Goal: Task Accomplishment & Management: Complete application form

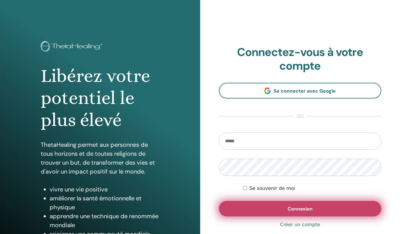
type input "**********"
click at [286, 208] on button "Connexion" at bounding box center [300, 208] width 163 height 15
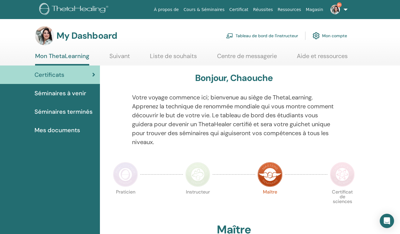
click at [250, 34] on link "Tableau de bord de l'instructeur" at bounding box center [262, 35] width 72 height 13
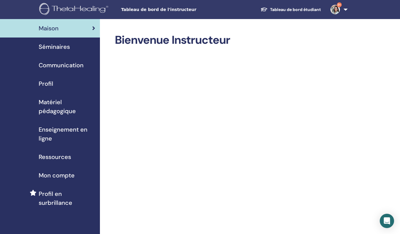
click at [77, 45] on div "Séminaires" at bounding box center [50, 46] width 90 height 9
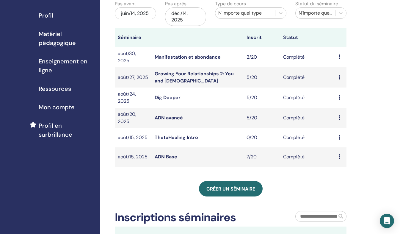
scroll to position [68, 0]
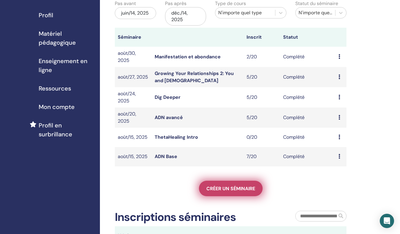
click at [219, 187] on span "Créer un séminaire" at bounding box center [230, 188] width 49 height 6
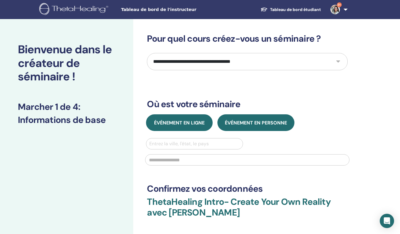
click at [196, 127] on button "Événement en ligne" at bounding box center [179, 122] width 67 height 17
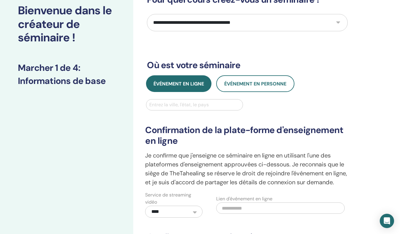
scroll to position [61, 0]
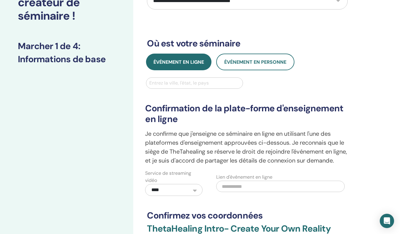
click at [170, 80] on div at bounding box center [194, 83] width 90 height 8
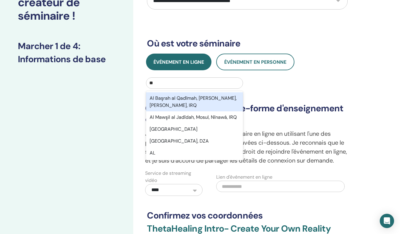
type input "*"
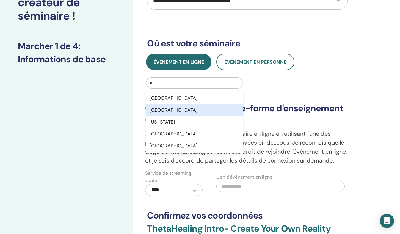
click at [168, 113] on div "Algeria" at bounding box center [194, 110] width 97 height 12
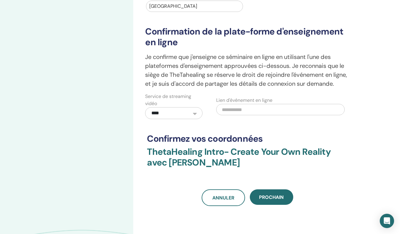
scroll to position [138, 0]
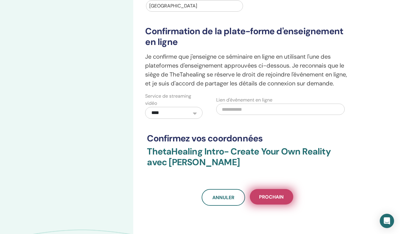
click at [265, 200] on span "Prochain" at bounding box center [271, 196] width 25 height 6
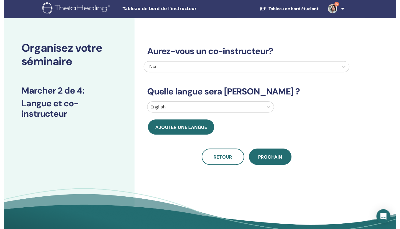
scroll to position [2, 0]
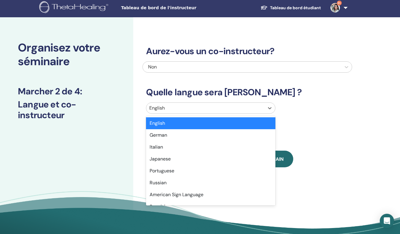
click at [192, 109] on div at bounding box center [205, 108] width 112 height 8
click at [190, 107] on div at bounding box center [205, 108] width 112 height 8
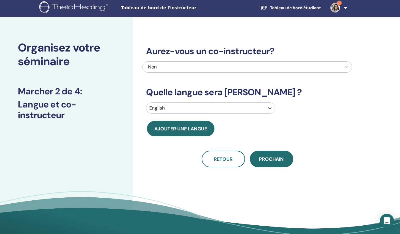
click at [190, 107] on div at bounding box center [205, 108] width 112 height 8
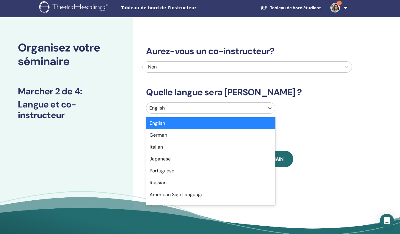
type input "*"
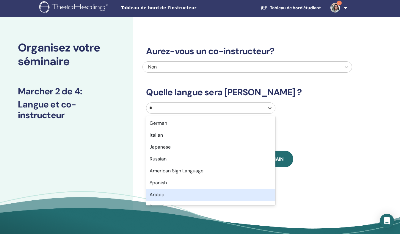
click at [153, 193] on div "Arabic" at bounding box center [210, 194] width 129 height 12
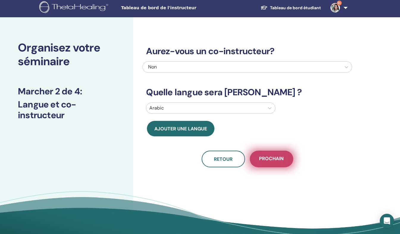
click at [268, 160] on span "Prochain" at bounding box center [271, 158] width 25 height 7
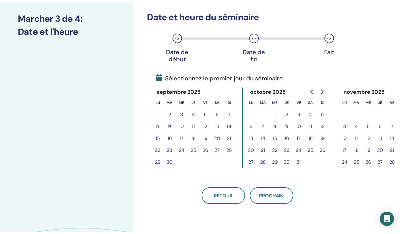
scroll to position [76, 0]
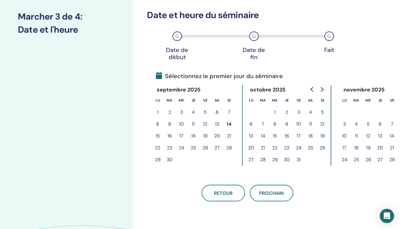
click at [158, 136] on button "15" at bounding box center [158, 136] width 12 height 12
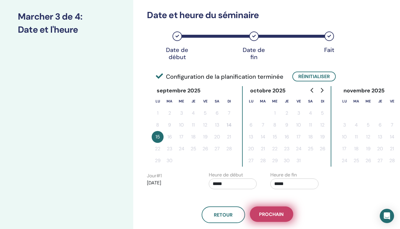
click at [268, 215] on span "Prochain" at bounding box center [271, 214] width 25 height 6
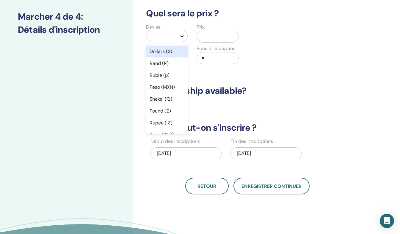
click at [182, 37] on icon at bounding box center [182, 36] width 4 height 2
click at [169, 49] on div "Dollars ($)" at bounding box center [167, 51] width 42 height 12
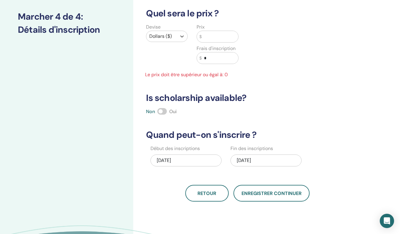
click at [206, 38] on input "text" at bounding box center [219, 36] width 36 height 11
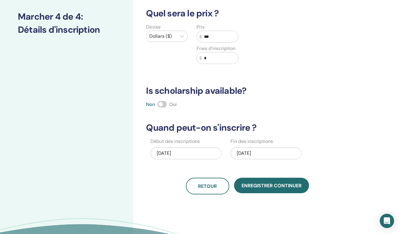
type input "***"
click at [242, 152] on div "09/15/2025" at bounding box center [265, 153] width 71 height 12
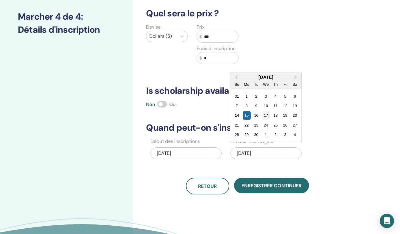
click at [265, 116] on div "17" at bounding box center [265, 115] width 8 height 8
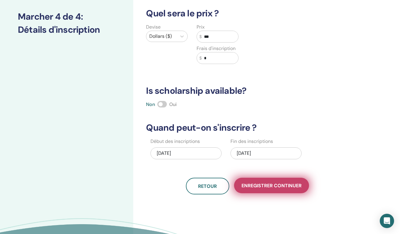
click at [256, 188] on button "Enregistrer continuer" at bounding box center [271, 184] width 75 height 15
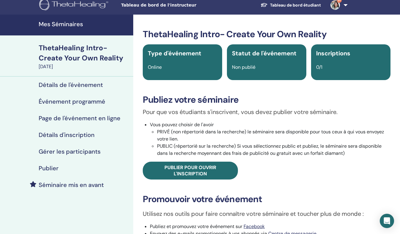
scroll to position [3, 0]
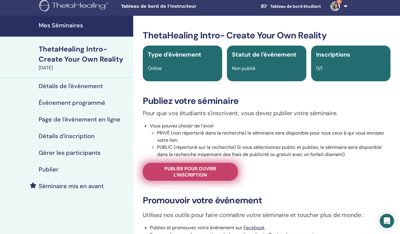
click at [196, 170] on span "Publier pour ouvrir l'inscription" at bounding box center [190, 171] width 80 height 12
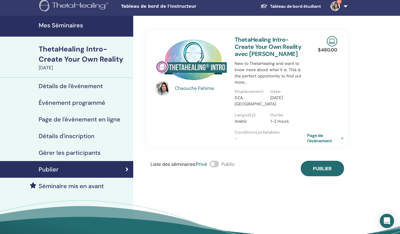
drag, startPoint x: 316, startPoint y: 138, endPoint x: 319, endPoint y: 133, distance: 4.8
click at [319, 133] on link "Page de l'événement" at bounding box center [326, 138] width 39 height 11
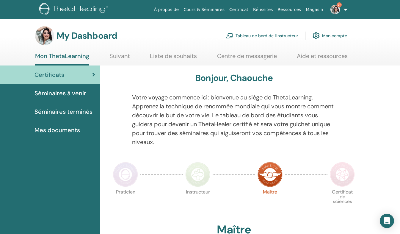
click at [242, 37] on link "Tableau de bord de l'instructeur" at bounding box center [262, 35] width 72 height 13
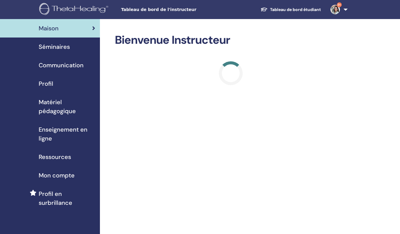
click at [56, 49] on span "Séminaires" at bounding box center [54, 46] width 31 height 9
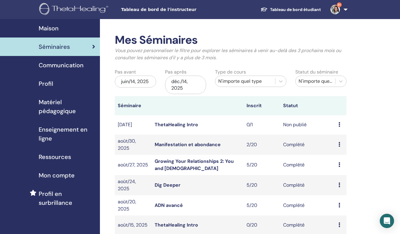
click at [339, 123] on icon at bounding box center [339, 124] width 2 height 5
click at [335, 155] on p "Annuler" at bounding box center [342, 155] width 26 height 7
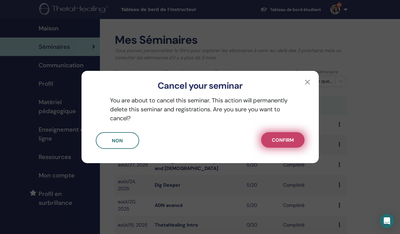
click at [294, 141] on button "Confirm" at bounding box center [282, 139] width 43 height 15
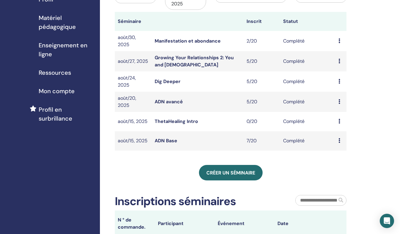
scroll to position [86, 0]
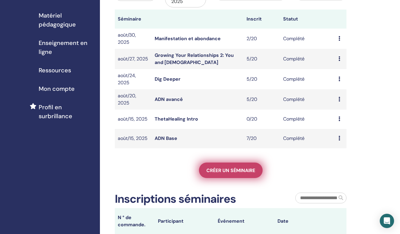
drag, startPoint x: 232, startPoint y: 169, endPoint x: 221, endPoint y: 165, distance: 11.6
click at [221, 165] on link "Créer un séminaire" at bounding box center [231, 169] width 64 height 15
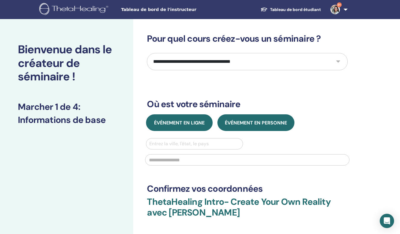
click at [201, 120] on span "Événement en ligne" at bounding box center [179, 122] width 51 height 6
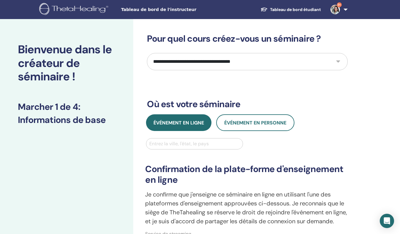
click at [324, 63] on select "**********" at bounding box center [247, 61] width 201 height 17
select select "*"
click at [147, 53] on select "**********" at bounding box center [247, 61] width 201 height 17
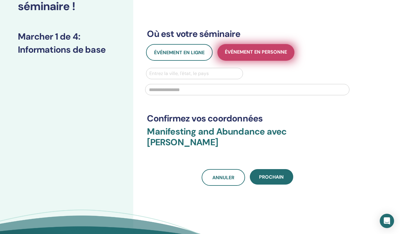
scroll to position [71, 0]
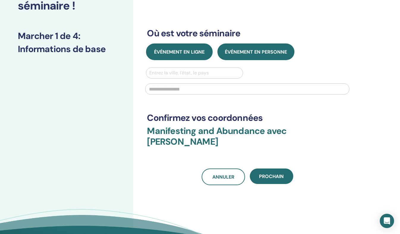
click at [176, 53] on span "Événement en ligne" at bounding box center [179, 52] width 51 height 6
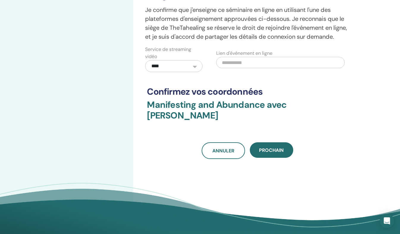
scroll to position [184, 0]
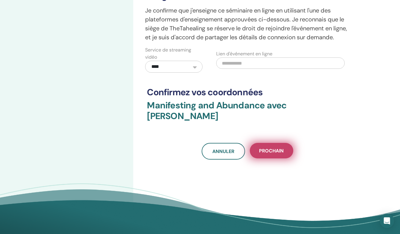
click at [273, 154] on span "Prochain" at bounding box center [271, 150] width 25 height 6
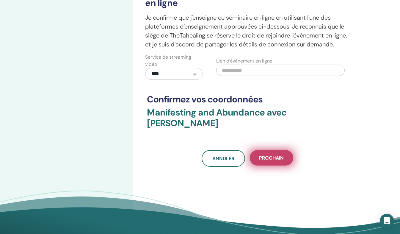
click at [270, 161] on span "Prochain" at bounding box center [271, 157] width 25 height 6
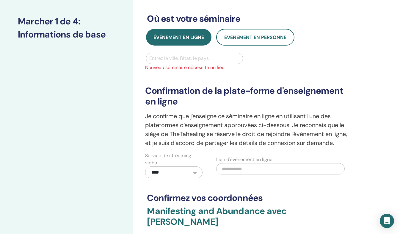
scroll to position [73, 0]
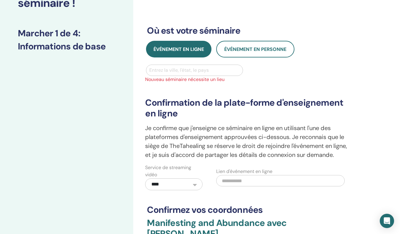
click at [207, 71] on div at bounding box center [194, 70] width 90 height 8
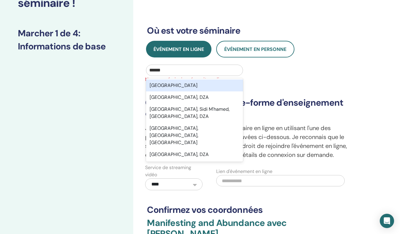
type input "*******"
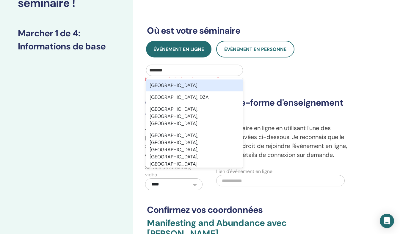
click at [193, 88] on div "Algeria" at bounding box center [194, 85] width 97 height 12
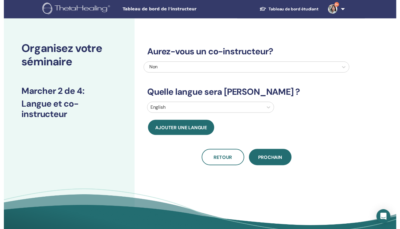
scroll to position [0, 0]
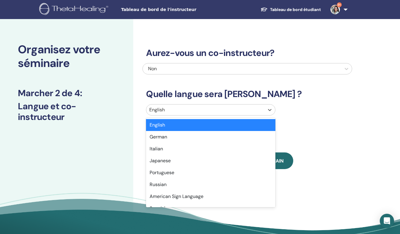
click at [187, 110] on div at bounding box center [205, 109] width 112 height 8
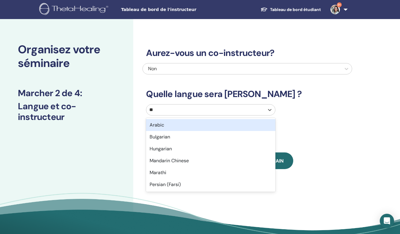
type input "***"
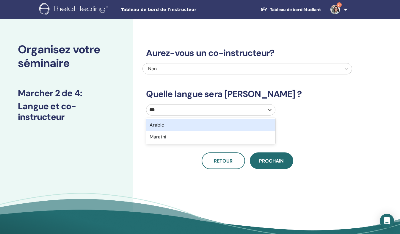
click at [174, 127] on div "Arabic" at bounding box center [210, 125] width 129 height 12
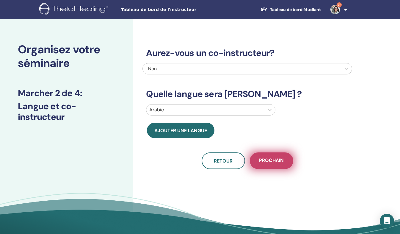
click at [270, 163] on span "Prochain" at bounding box center [271, 160] width 25 height 7
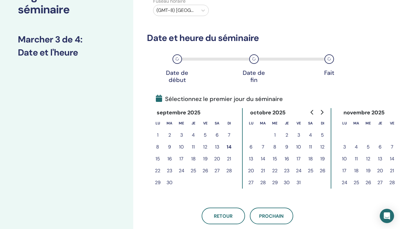
scroll to position [53, 0]
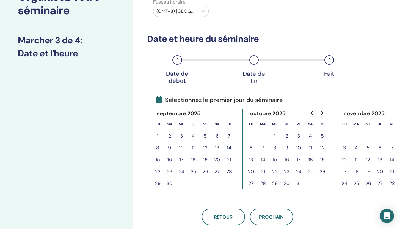
click at [336, 3] on div "Fuseau horaire (GMT-8) US/Alaska" at bounding box center [246, 9] width 209 height 21
click at [157, 160] on button "15" at bounding box center [158, 160] width 12 height 12
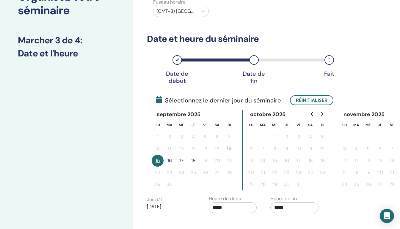
click at [169, 160] on button "16" at bounding box center [169, 161] width 12 height 12
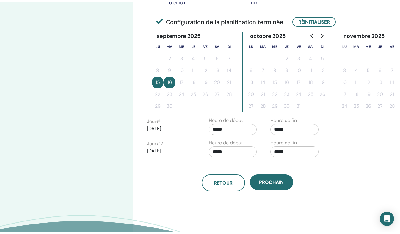
scroll to position [135, 0]
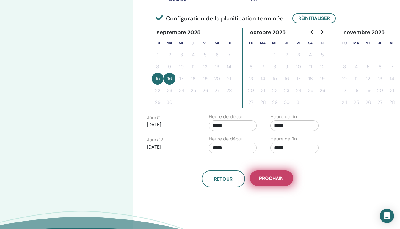
click at [262, 177] on span "Prochain" at bounding box center [271, 178] width 25 height 6
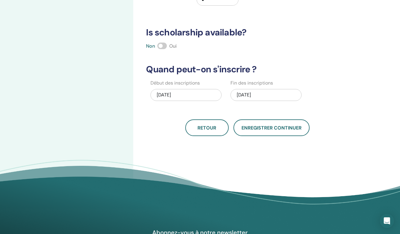
click at [247, 93] on div "09/16/2025" at bounding box center [265, 95] width 71 height 12
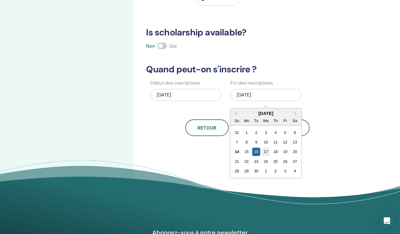
click at [264, 150] on div "17" at bounding box center [265, 151] width 8 height 8
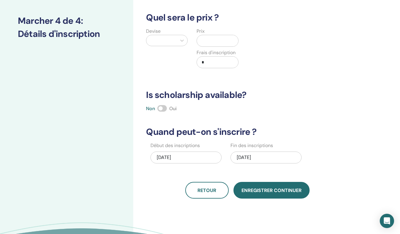
scroll to position [71, 0]
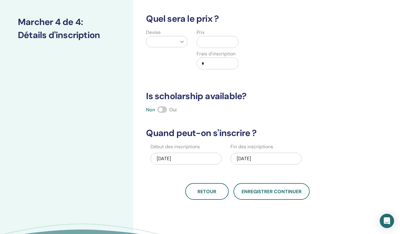
click at [182, 42] on icon at bounding box center [182, 42] width 4 height 2
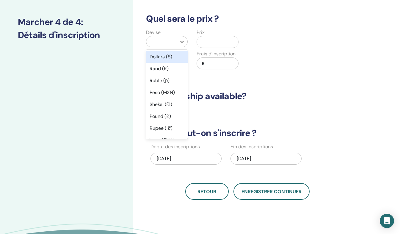
click at [171, 56] on div "Dollars ($)" at bounding box center [167, 57] width 42 height 12
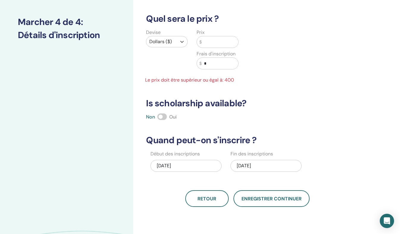
click at [208, 44] on input "text" at bounding box center [219, 41] width 36 height 11
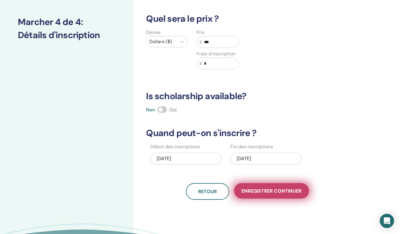
type input "***"
click at [257, 191] on span "Enregistrer continuer" at bounding box center [271, 190] width 60 height 6
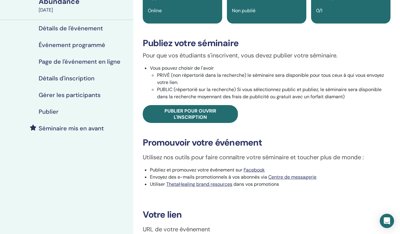
scroll to position [62, 0]
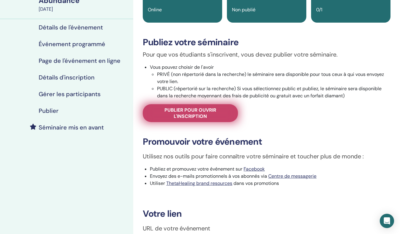
click at [200, 110] on span "Publier pour ouvrir l'inscription" at bounding box center [190, 113] width 80 height 12
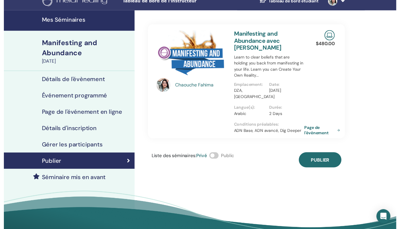
scroll to position [7, 0]
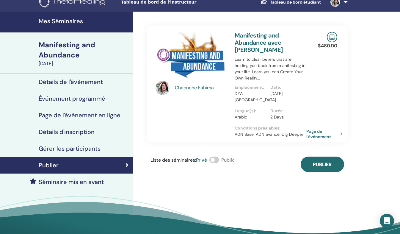
click at [216, 161] on span at bounding box center [214, 159] width 10 height 7
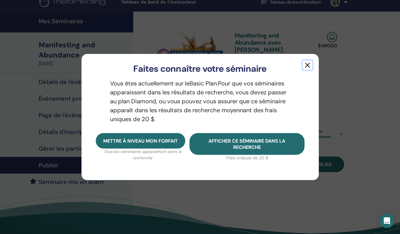
click at [307, 63] on button "button" at bounding box center [307, 65] width 10 height 10
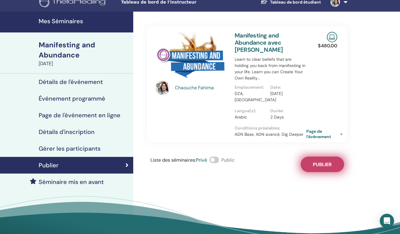
click at [317, 159] on button "Publier" at bounding box center [321, 163] width 43 height 15
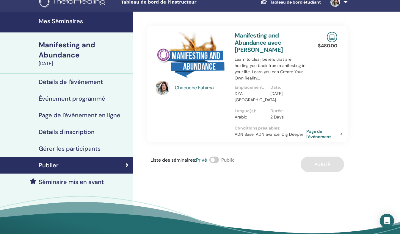
click at [322, 161] on div "Liste des séminaires : Privé Public Publié" at bounding box center [247, 163] width 201 height 15
click at [84, 99] on h4 "Événement programmé" at bounding box center [72, 98] width 67 height 7
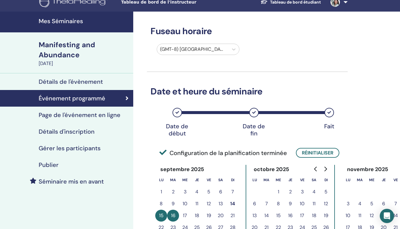
click at [84, 99] on h4 "Événement programmé" at bounding box center [72, 98] width 67 height 7
click at [91, 18] on h4 "Mes Séminaires" at bounding box center [84, 21] width 91 height 7
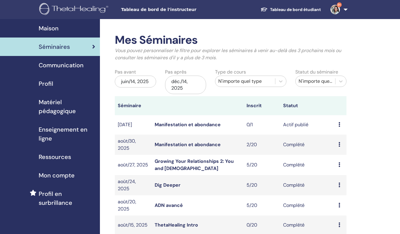
click at [339, 124] on icon at bounding box center [339, 124] width 2 height 5
click at [287, 125] on td "Actif publié" at bounding box center [307, 124] width 55 height 19
click at [342, 125] on div "Aperçu Éditer Participants Annuler" at bounding box center [340, 124] width 5 height 7
click at [340, 129] on link "Aperçu" at bounding box center [340, 130] width 16 height 6
